Goal: Information Seeking & Learning: Learn about a topic

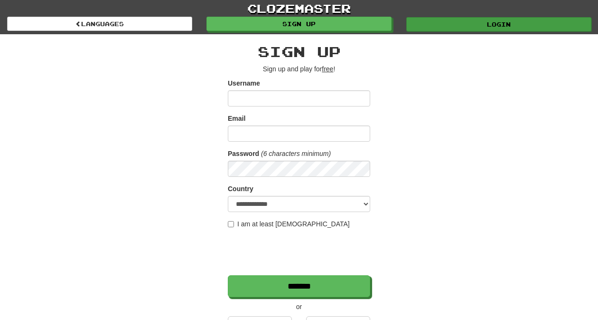
type input "*********"
click at [434, 23] on link "Login" at bounding box center [499, 24] width 185 height 14
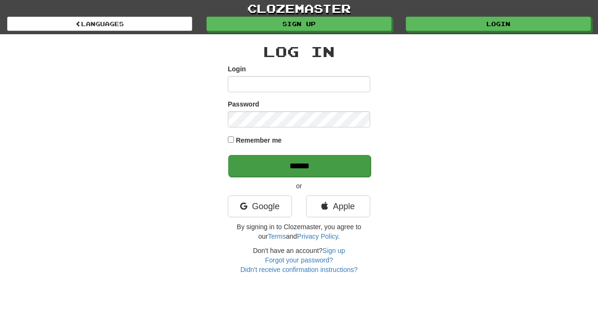
type input "*********"
click at [306, 161] on input "******" at bounding box center [299, 166] width 142 height 22
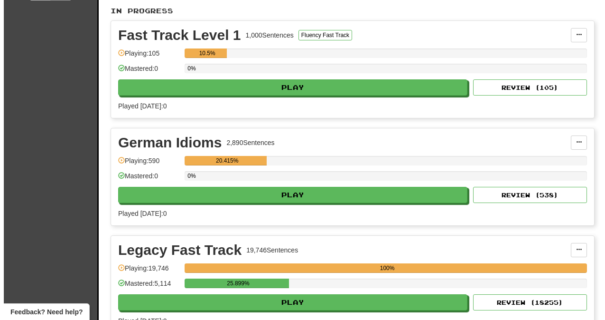
scroll to position [319, 0]
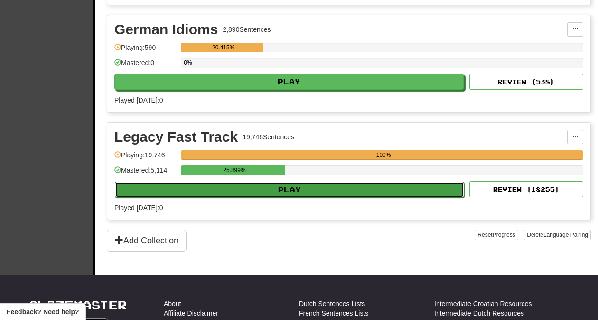
click at [306, 192] on button "Play" at bounding box center [290, 189] width 350 height 16
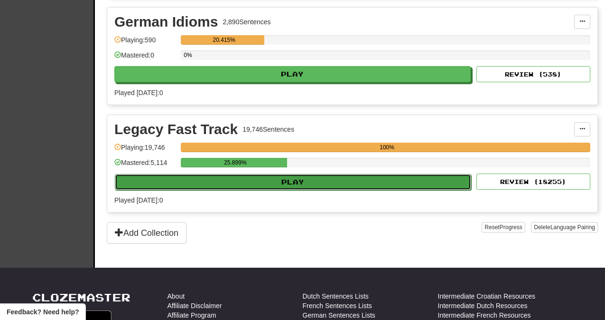
select select "**"
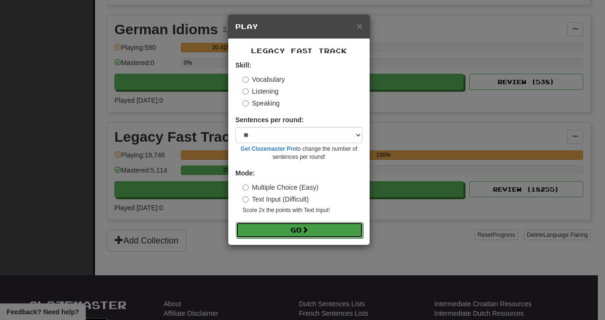
click at [298, 230] on button "Go" at bounding box center [299, 230] width 127 height 16
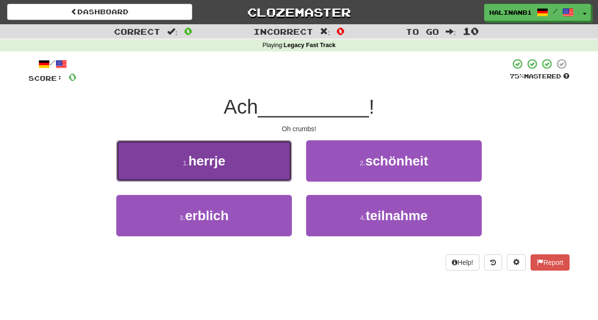
click at [252, 172] on button "1 . herrje" at bounding box center [204, 160] width 176 height 41
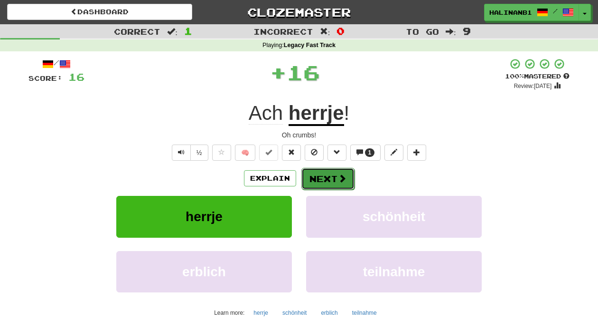
click at [334, 174] on button "Next" at bounding box center [328, 179] width 53 height 22
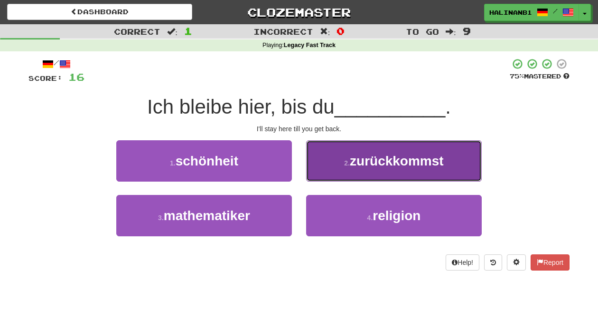
click at [334, 174] on button "2 . zurückkommst" at bounding box center [394, 160] width 176 height 41
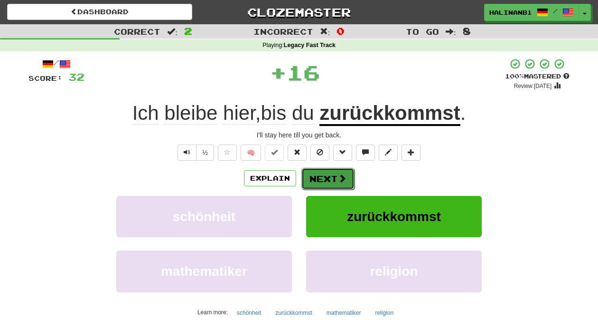
click at [333, 173] on button "Next" at bounding box center [328, 179] width 53 height 22
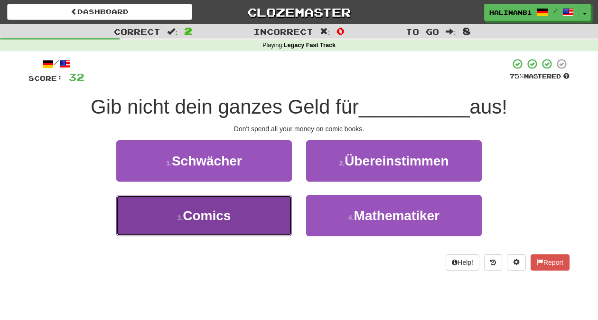
click at [247, 208] on button "3 . Comics" at bounding box center [204, 215] width 176 height 41
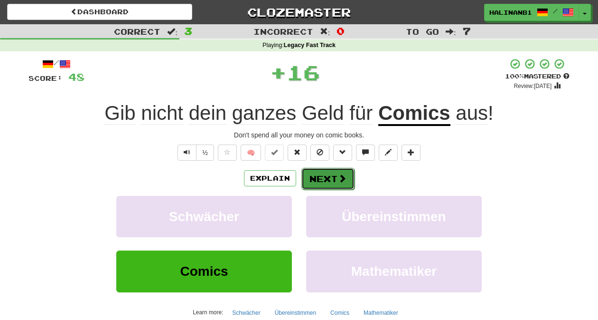
click at [321, 178] on button "Next" at bounding box center [328, 179] width 53 height 22
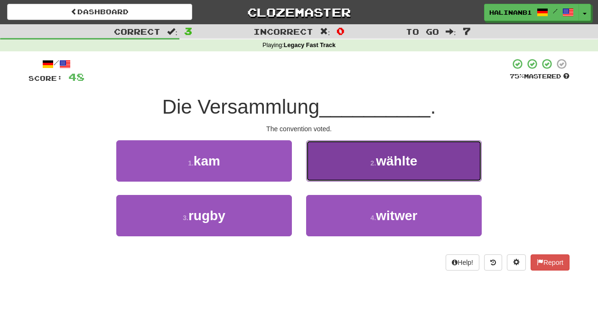
click at [336, 174] on button "2 . wählte" at bounding box center [394, 160] width 176 height 41
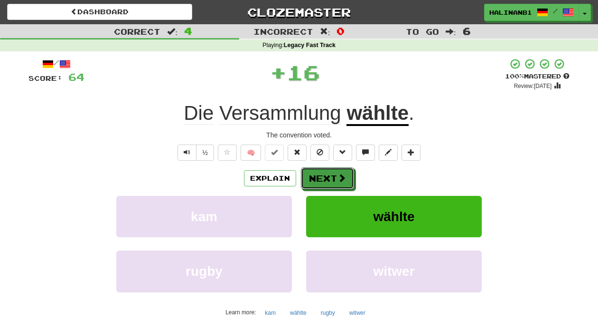
click at [336, 174] on button "Next" at bounding box center [327, 178] width 53 height 22
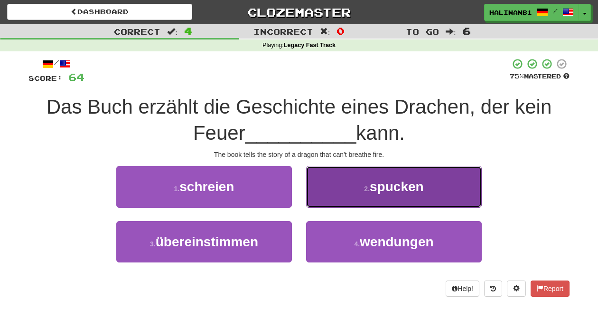
click at [336, 181] on button "2 . spucken" at bounding box center [394, 186] width 176 height 41
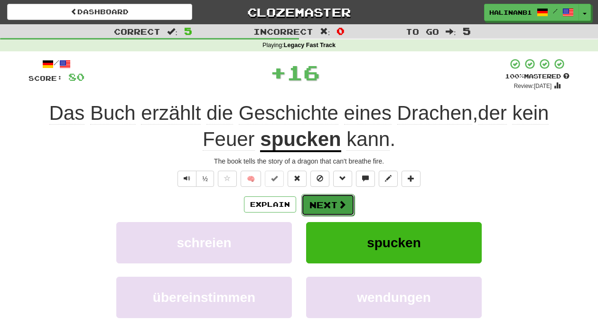
click at [335, 204] on button "Next" at bounding box center [328, 205] width 53 height 22
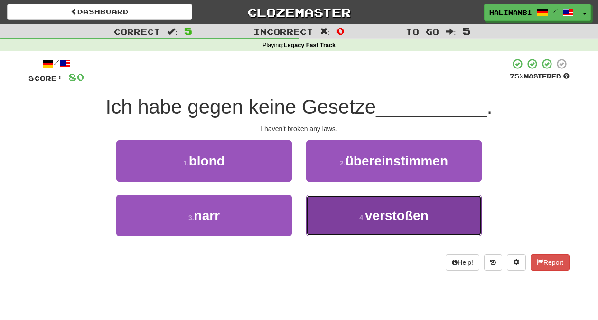
click at [335, 201] on button "4 . verstoßen" at bounding box center [394, 215] width 176 height 41
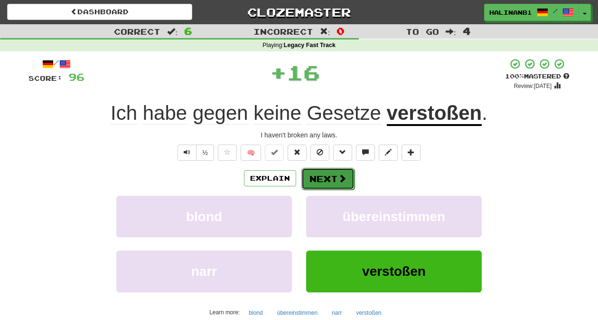
click at [331, 171] on button "Next" at bounding box center [328, 179] width 53 height 22
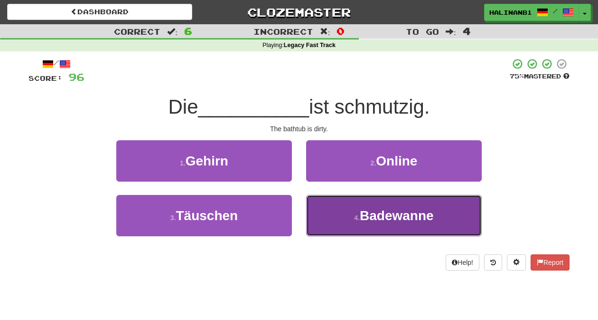
click at [332, 205] on button "4 . Badewanne" at bounding box center [394, 215] width 176 height 41
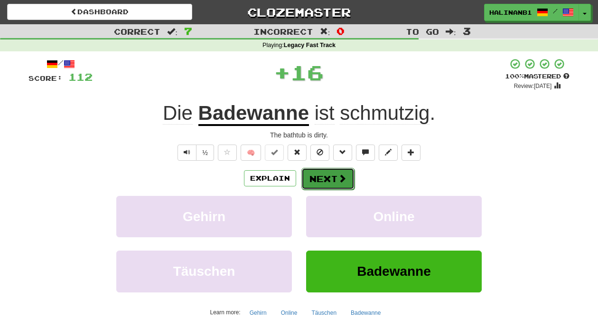
click at [331, 179] on button "Next" at bounding box center [328, 179] width 53 height 22
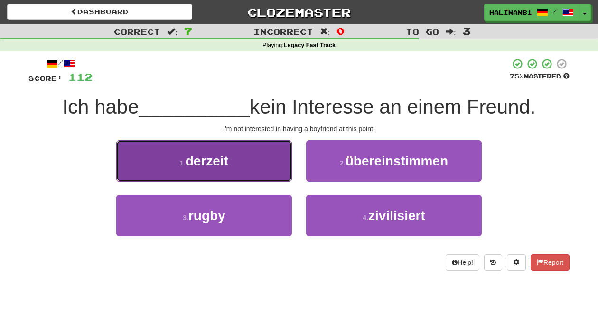
click at [281, 176] on button "1 . derzeit" at bounding box center [204, 160] width 176 height 41
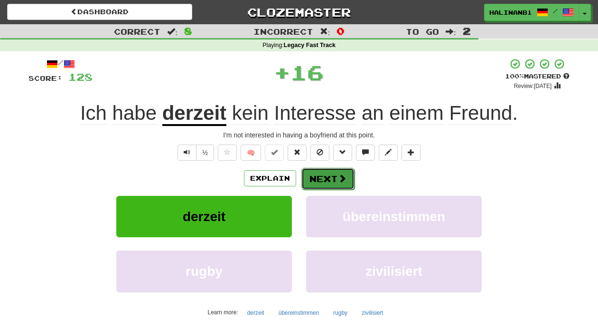
click at [323, 180] on button "Next" at bounding box center [328, 179] width 53 height 22
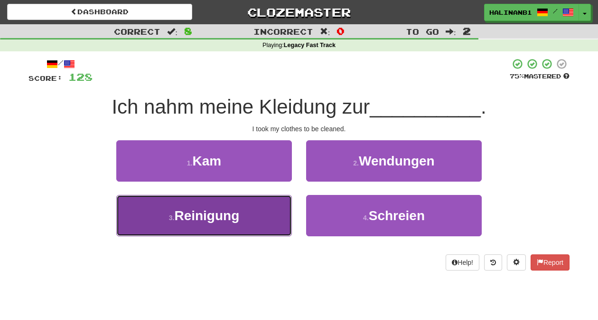
click at [291, 215] on button "3 . Reinigung" at bounding box center [204, 215] width 176 height 41
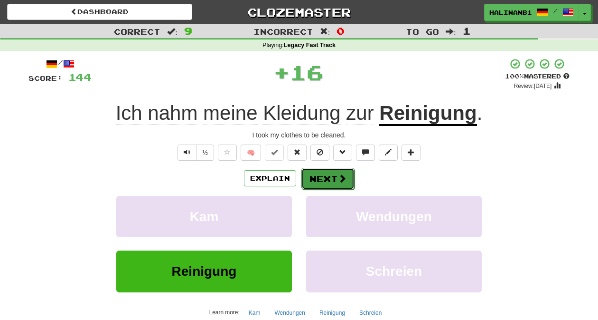
click at [325, 180] on button "Next" at bounding box center [328, 179] width 53 height 22
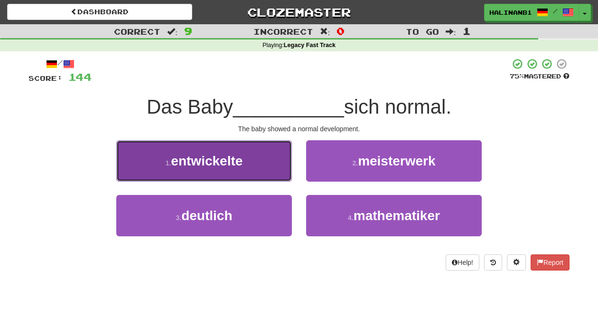
click at [256, 171] on button "1 . entwickelte" at bounding box center [204, 160] width 176 height 41
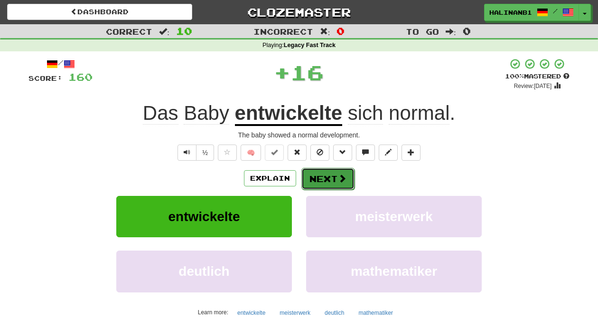
click at [330, 179] on button "Next" at bounding box center [328, 179] width 53 height 22
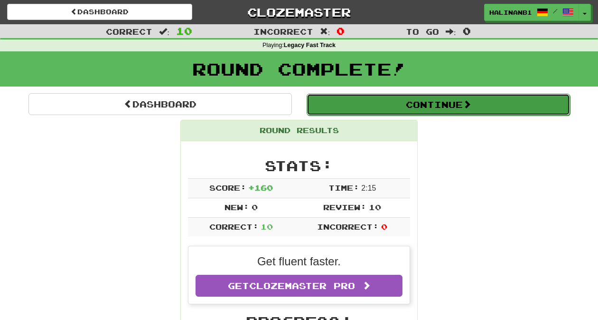
click at [376, 113] on button "Continue" at bounding box center [439, 105] width 264 height 22
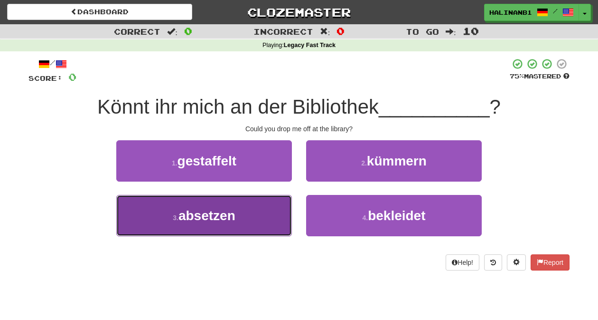
click at [255, 224] on button "3 . absetzen" at bounding box center [204, 215] width 176 height 41
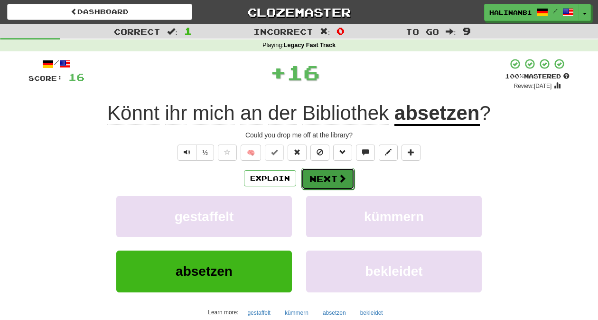
click at [335, 175] on button "Next" at bounding box center [328, 179] width 53 height 22
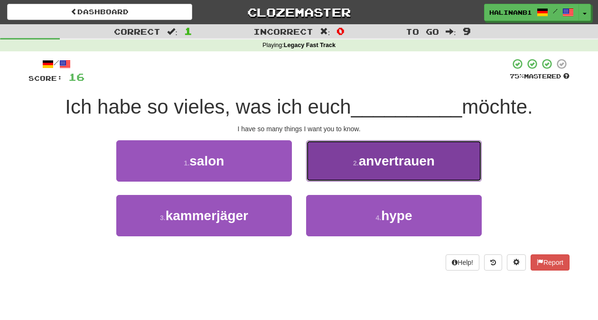
click at [331, 168] on button "2 . anvertrauen" at bounding box center [394, 160] width 176 height 41
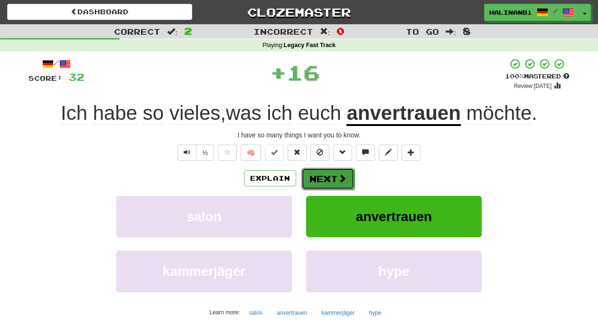
click at [331, 173] on button "Next" at bounding box center [328, 179] width 53 height 22
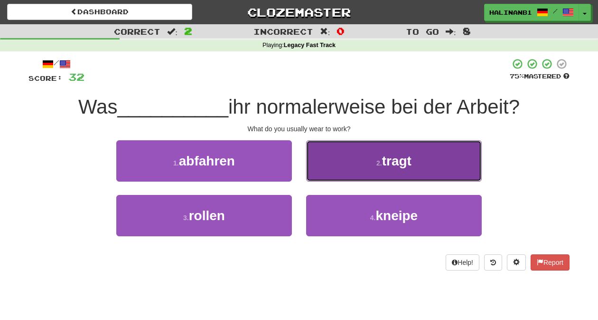
click at [331, 174] on button "2 . tragt" at bounding box center [394, 160] width 176 height 41
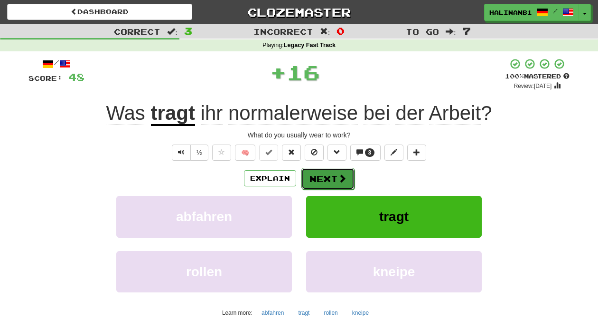
click at [331, 174] on button "Next" at bounding box center [328, 179] width 53 height 22
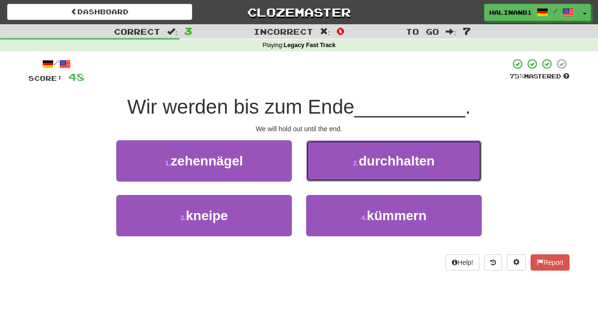
click at [331, 174] on button "2 . durchhalten" at bounding box center [394, 160] width 176 height 41
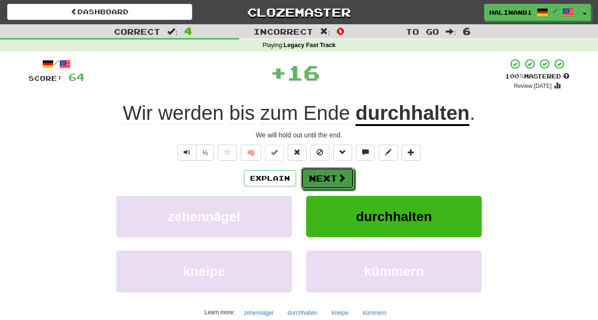
click at [331, 174] on button "Next" at bounding box center [327, 178] width 53 height 22
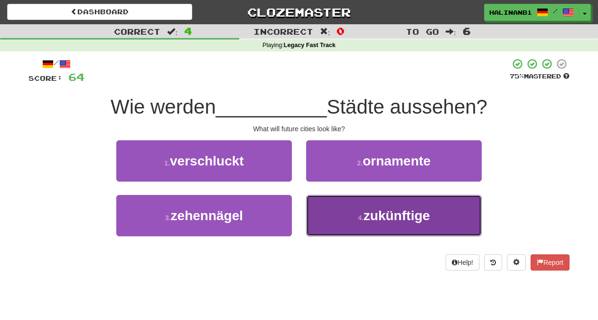
click at [331, 210] on button "4 . zukünftige" at bounding box center [394, 215] width 176 height 41
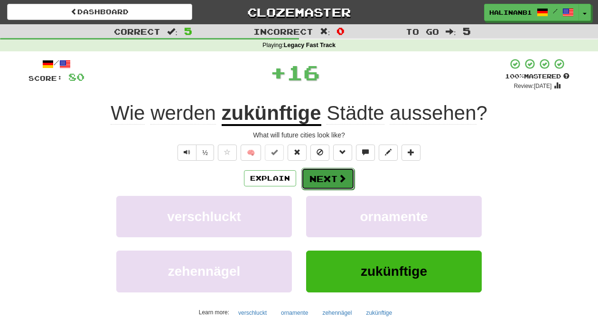
click at [327, 174] on button "Next" at bounding box center [328, 179] width 53 height 22
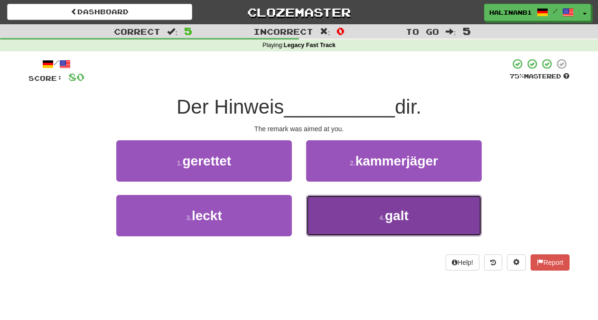
click at [327, 200] on button "4 . galt" at bounding box center [394, 215] width 176 height 41
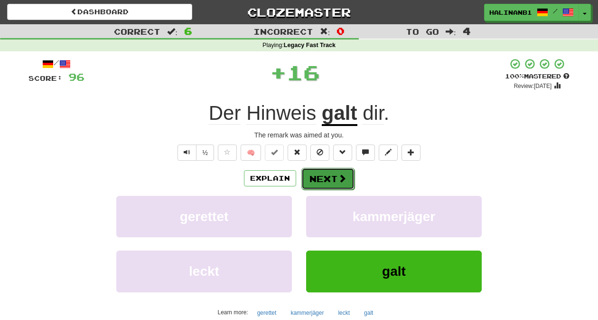
click at [334, 174] on button "Next" at bounding box center [328, 179] width 53 height 22
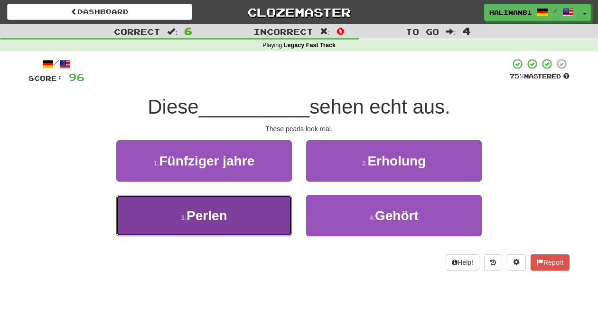
click at [267, 198] on button "3 . Perlen" at bounding box center [204, 215] width 176 height 41
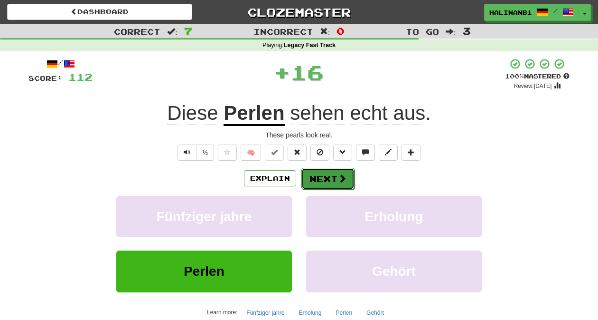
click at [337, 174] on button "Next" at bounding box center [328, 179] width 53 height 22
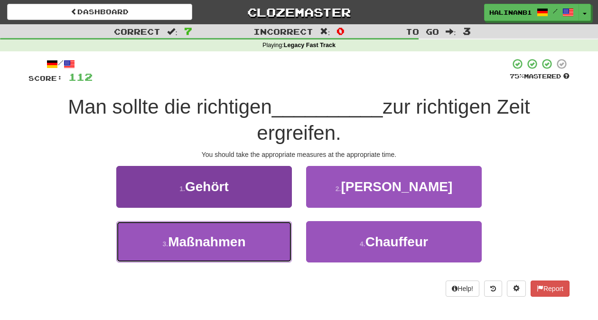
drag, startPoint x: 274, startPoint y: 234, endPoint x: 279, endPoint y: 229, distance: 6.4
click at [274, 234] on button "3 . Maßnahmen" at bounding box center [204, 241] width 176 height 41
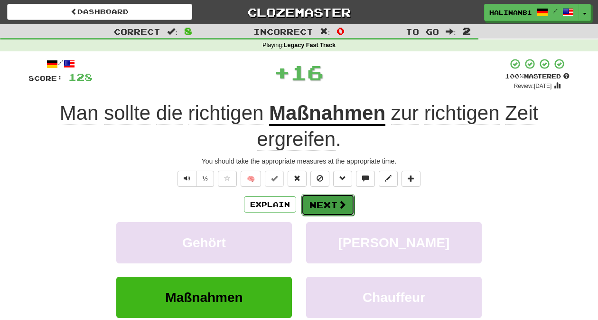
click at [333, 202] on button "Next" at bounding box center [328, 205] width 53 height 22
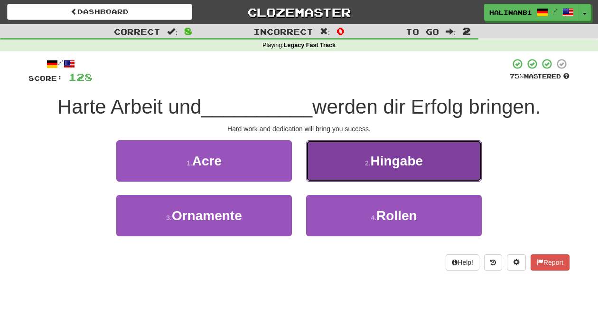
click at [338, 171] on button "2 . Hingabe" at bounding box center [394, 160] width 176 height 41
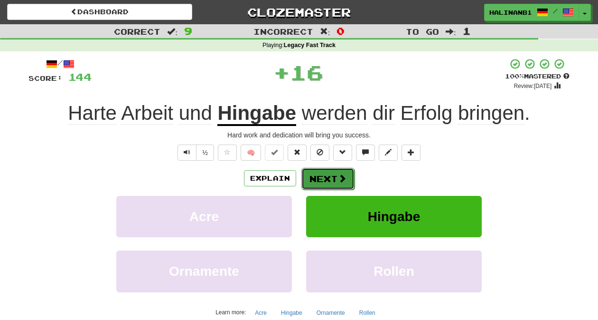
click at [338, 177] on span at bounding box center [342, 178] width 9 height 9
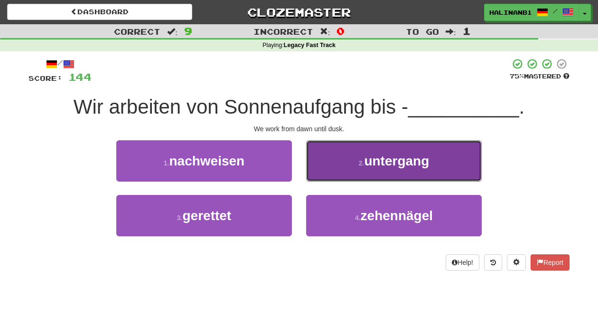
click at [338, 177] on button "2 . untergang" at bounding box center [394, 160] width 176 height 41
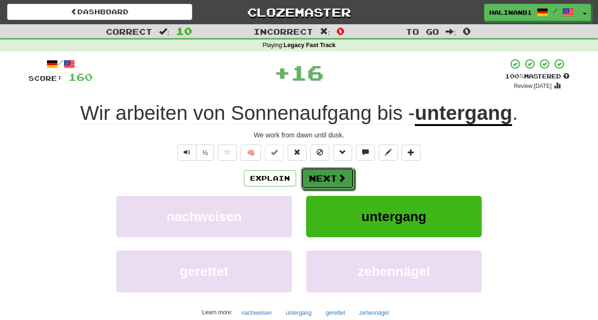
click at [338, 177] on span at bounding box center [342, 177] width 9 height 9
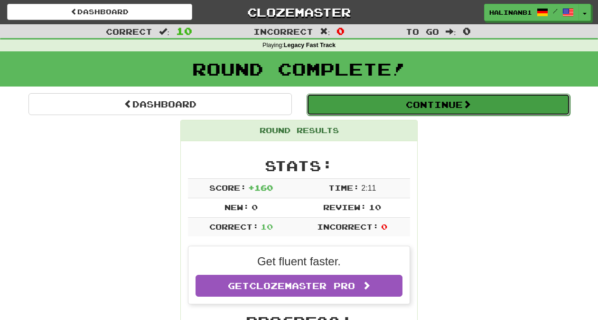
click at [349, 107] on button "Continue" at bounding box center [439, 105] width 264 height 22
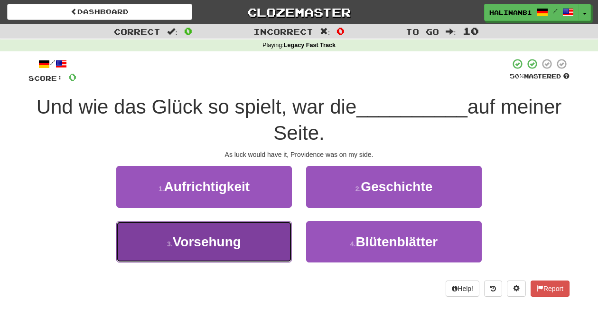
click at [258, 250] on button "3 . Vorsehung" at bounding box center [204, 241] width 176 height 41
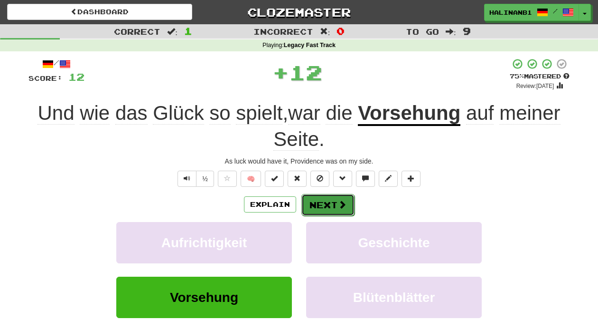
click at [311, 208] on button "Next" at bounding box center [328, 205] width 53 height 22
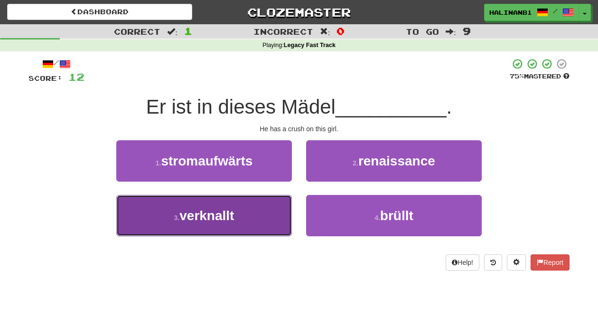
click at [278, 225] on button "3 . verknallt" at bounding box center [204, 215] width 176 height 41
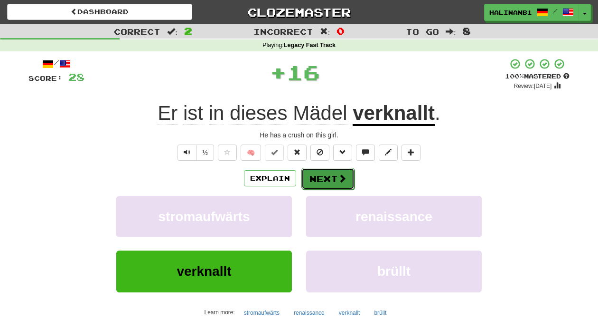
click at [348, 174] on button "Next" at bounding box center [328, 179] width 53 height 22
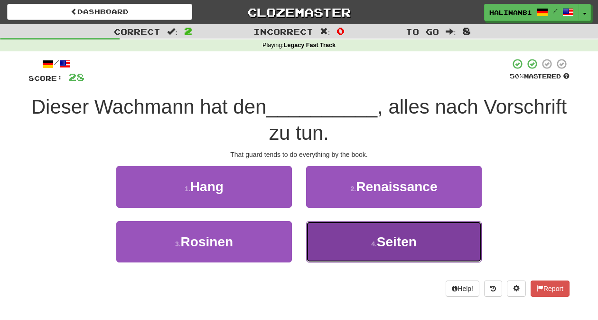
click at [359, 243] on button "4 . Seiten" at bounding box center [394, 241] width 176 height 41
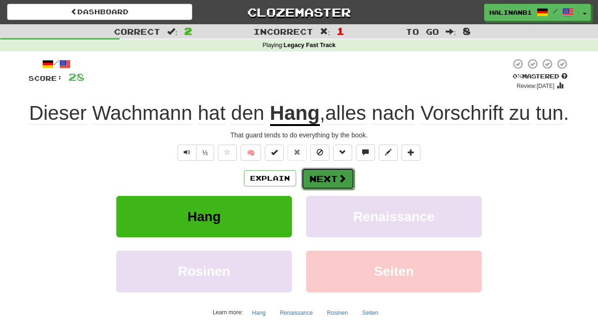
click at [328, 189] on button "Next" at bounding box center [328, 179] width 53 height 22
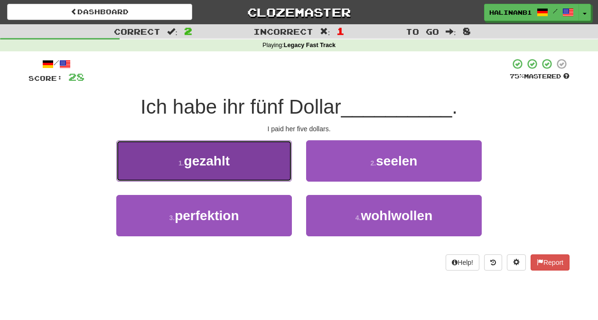
click at [275, 164] on button "1 . gezahlt" at bounding box center [204, 160] width 176 height 41
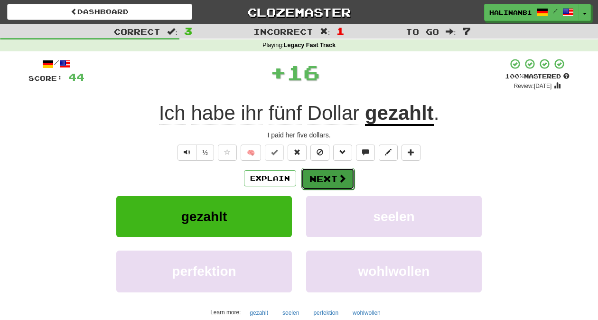
click at [327, 172] on button "Next" at bounding box center [328, 179] width 53 height 22
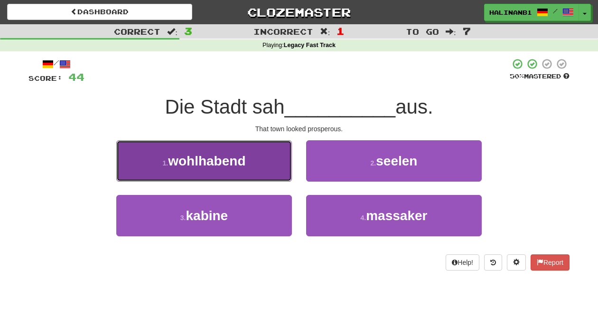
click at [279, 174] on button "1 . wohlhabend" at bounding box center [204, 160] width 176 height 41
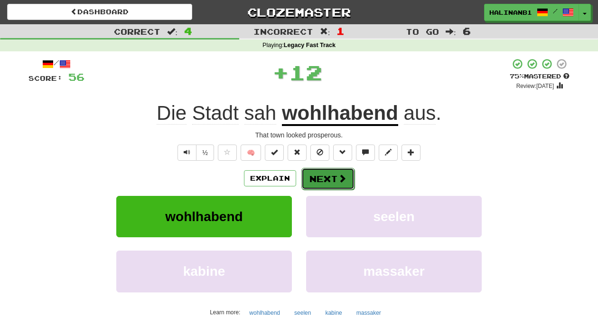
click at [343, 174] on span at bounding box center [342, 178] width 9 height 9
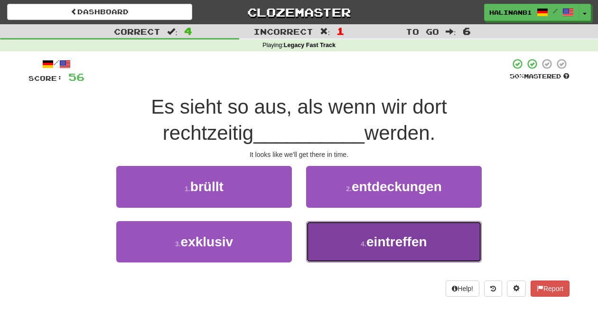
click at [343, 251] on button "4 . eintreffen" at bounding box center [394, 241] width 176 height 41
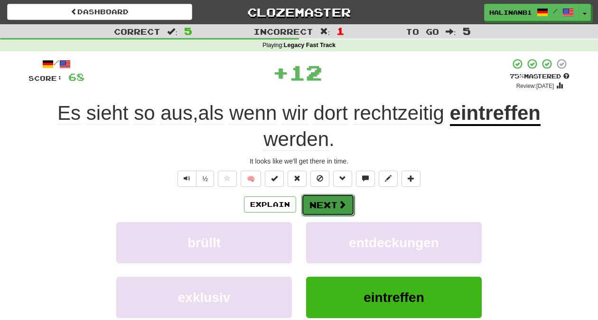
click at [342, 208] on span at bounding box center [342, 204] width 9 height 9
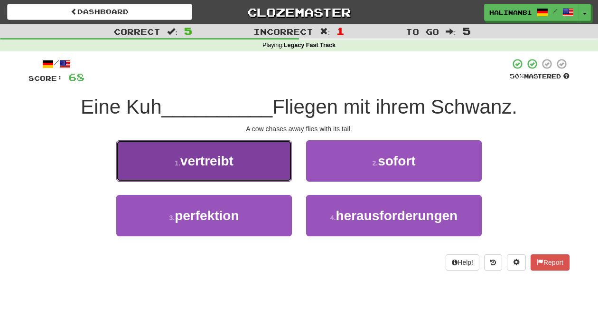
click at [276, 175] on button "1 . vertreibt" at bounding box center [204, 160] width 176 height 41
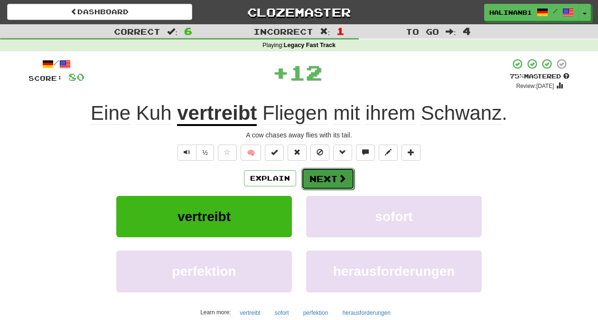
click at [333, 175] on button "Next" at bounding box center [328, 179] width 53 height 22
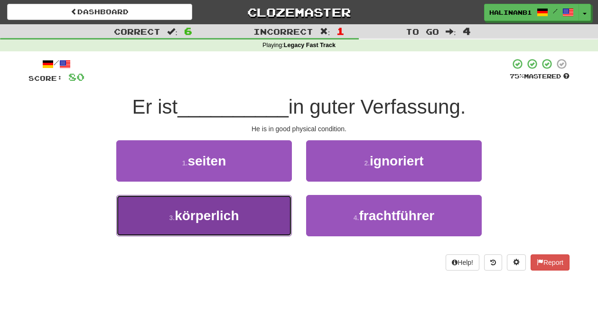
click at [274, 214] on button "3 . körperlich" at bounding box center [204, 215] width 176 height 41
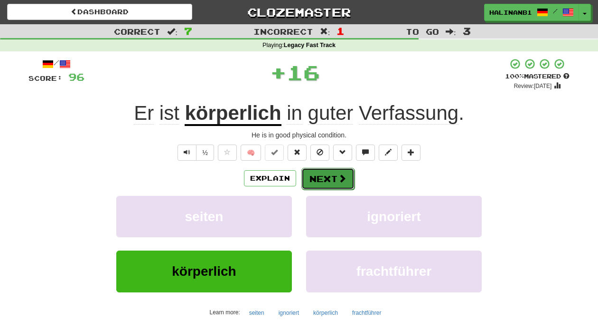
click at [322, 180] on button "Next" at bounding box center [328, 179] width 53 height 22
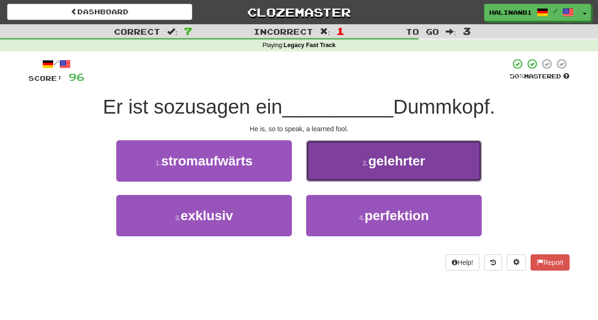
click at [327, 171] on button "2 . gelehrter" at bounding box center [394, 160] width 176 height 41
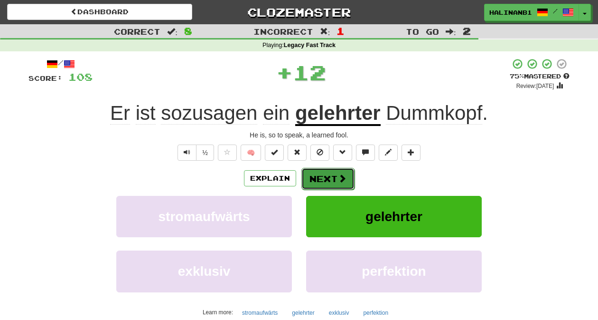
click at [325, 175] on button "Next" at bounding box center [328, 179] width 53 height 22
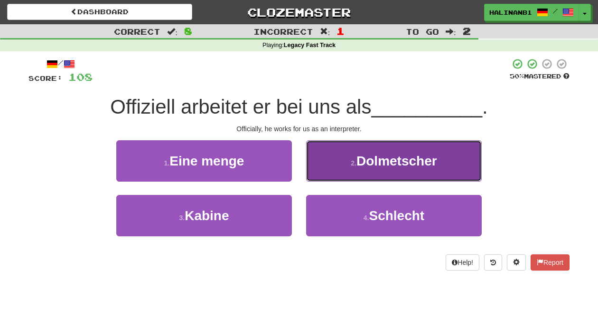
click at [325, 175] on button "2 . Dolmetscher" at bounding box center [394, 160] width 176 height 41
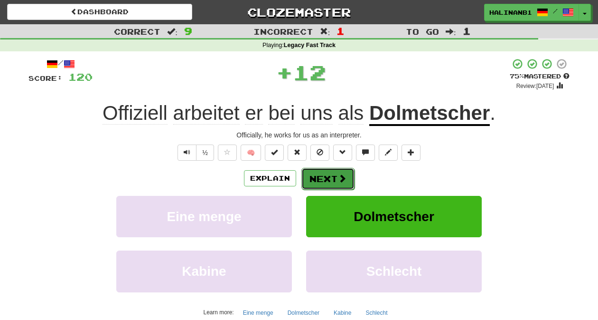
click at [325, 175] on button "Next" at bounding box center [328, 179] width 53 height 22
